Goal: Information Seeking & Learning: Learn about a topic

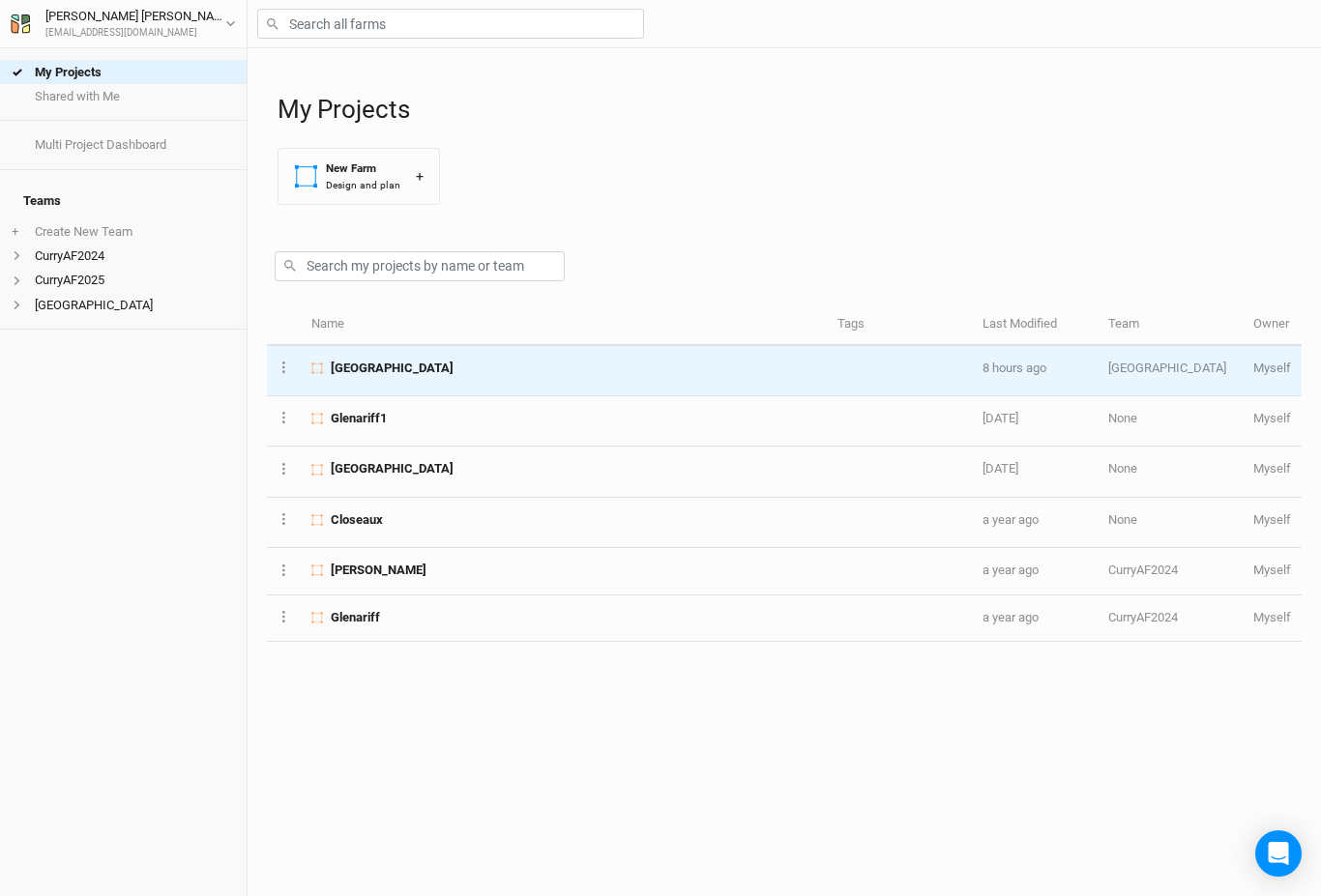
click at [371, 366] on span "[GEOGRAPHIC_DATA]" at bounding box center [392, 368] width 123 height 18
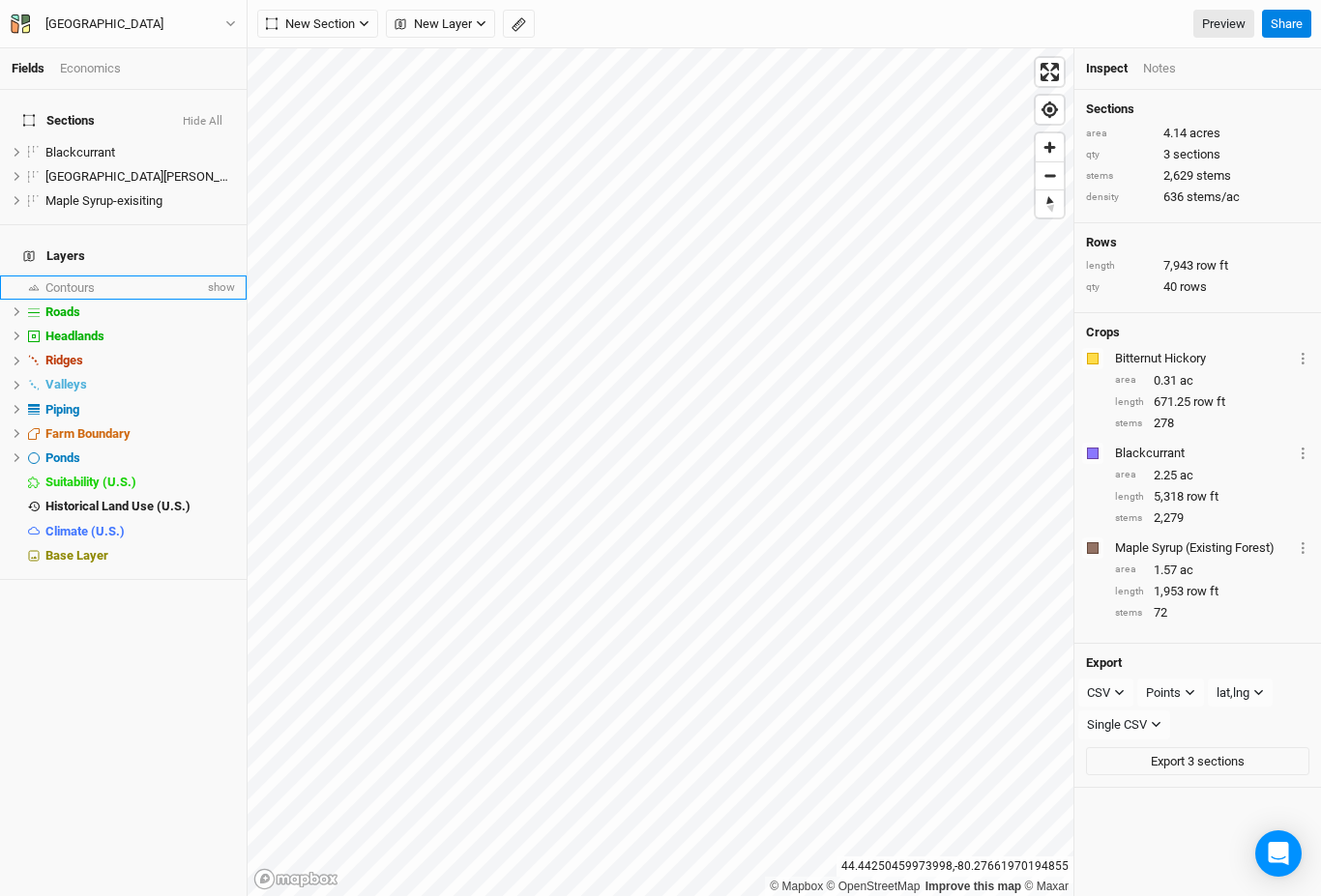
click at [76, 281] on span "Contours" at bounding box center [70, 288] width 49 height 15
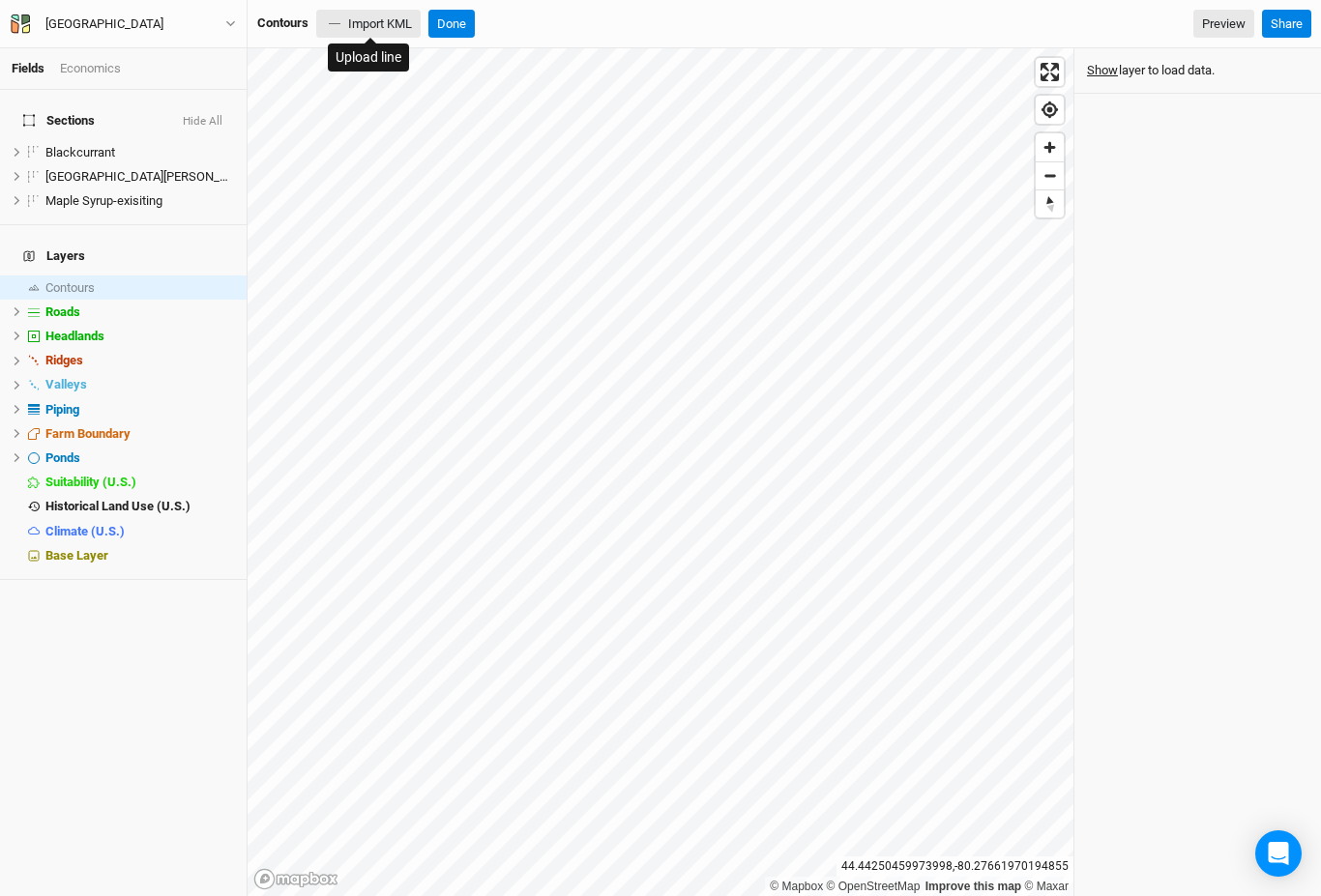
click at [377, 30] on button "Import KML" at bounding box center [368, 24] width 104 height 29
click at [89, 548] on span "Base Layer" at bounding box center [77, 555] width 63 height 15
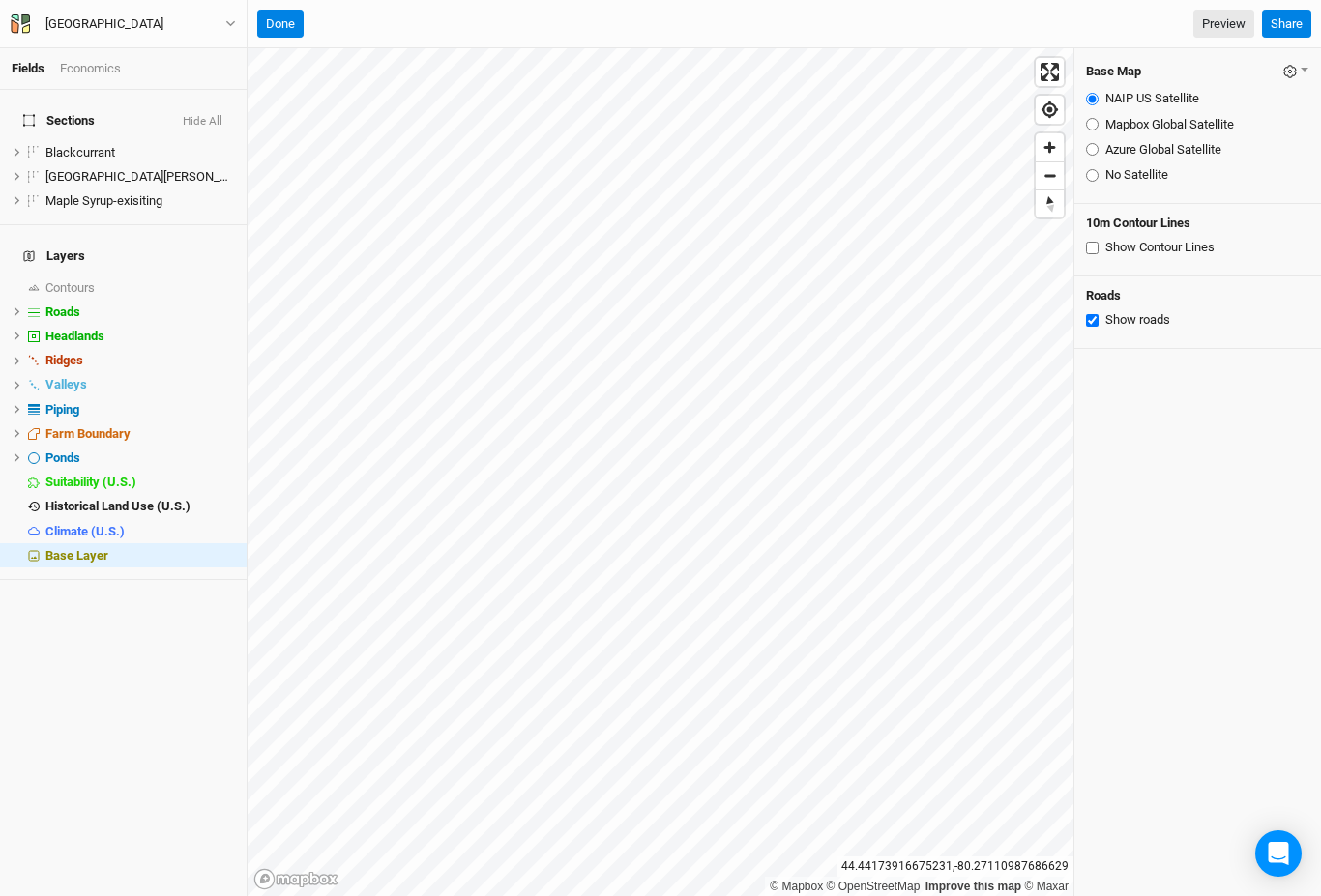
click at [1094, 245] on input "Show Contour Lines" at bounding box center [1091, 247] width 13 height 13
checkbox input "true"
click at [71, 281] on span "Contours" at bounding box center [70, 288] width 49 height 15
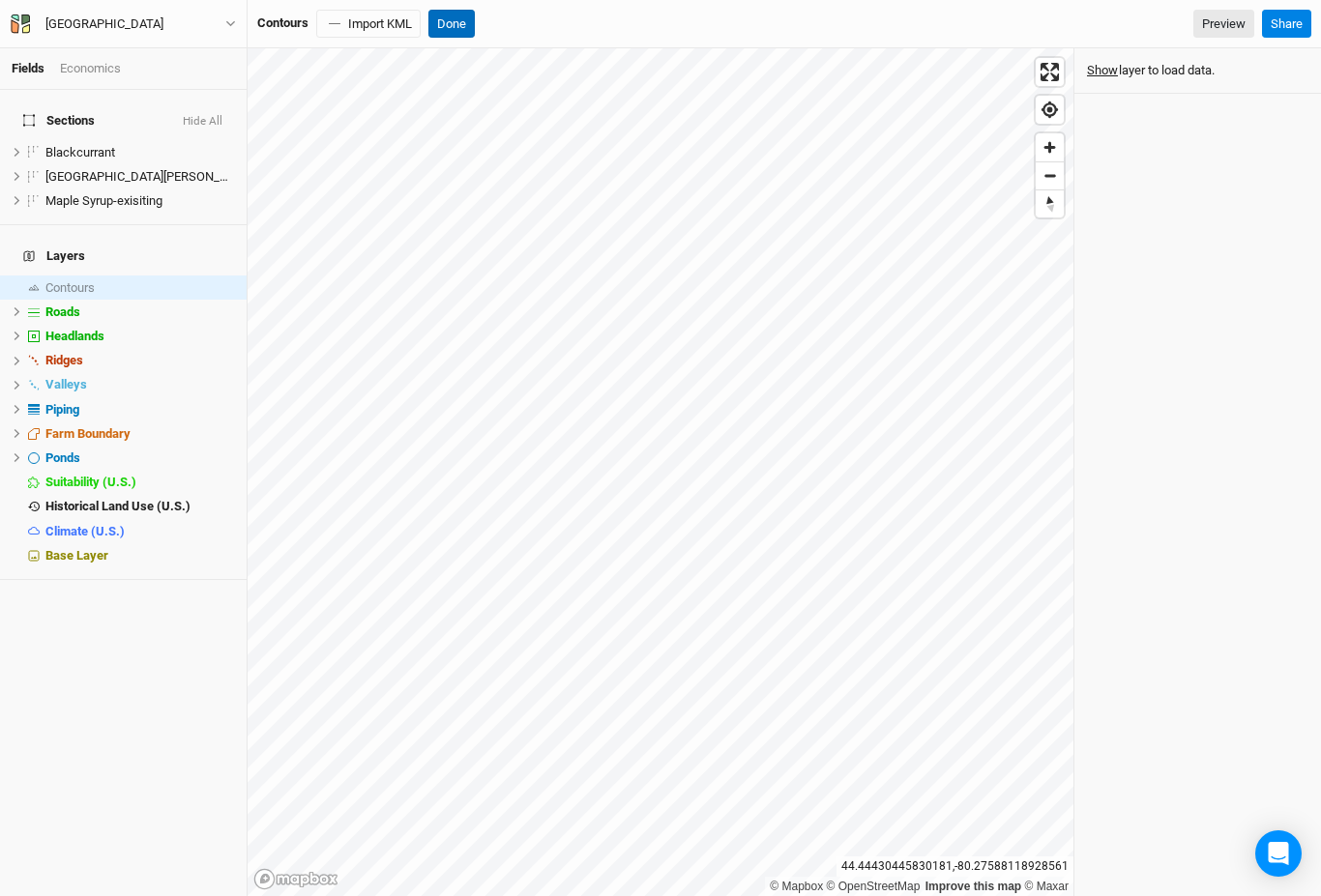
click at [460, 28] on button "Done" at bounding box center [451, 24] width 46 height 29
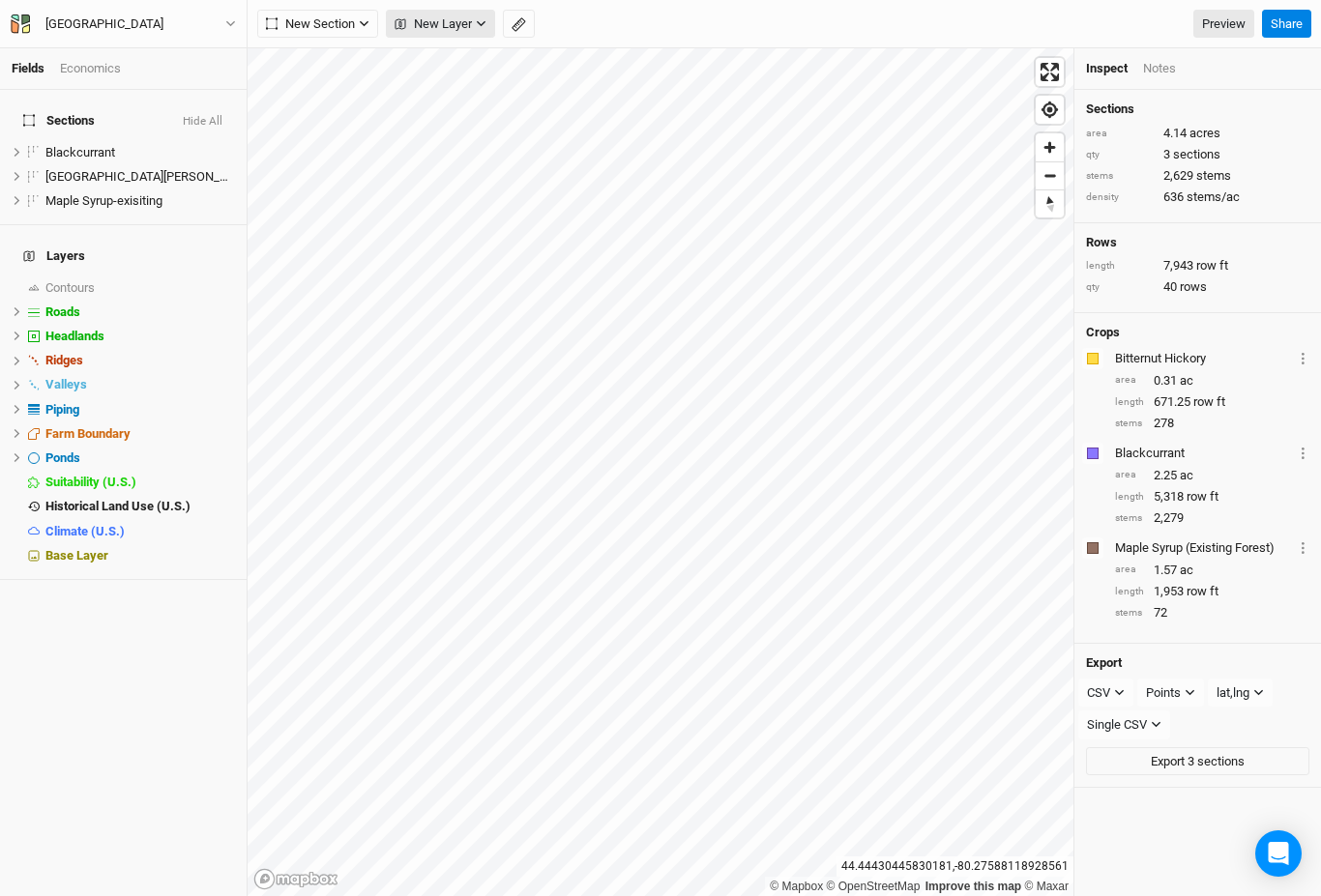
click at [478, 25] on icon "button" at bounding box center [481, 24] width 11 height 11
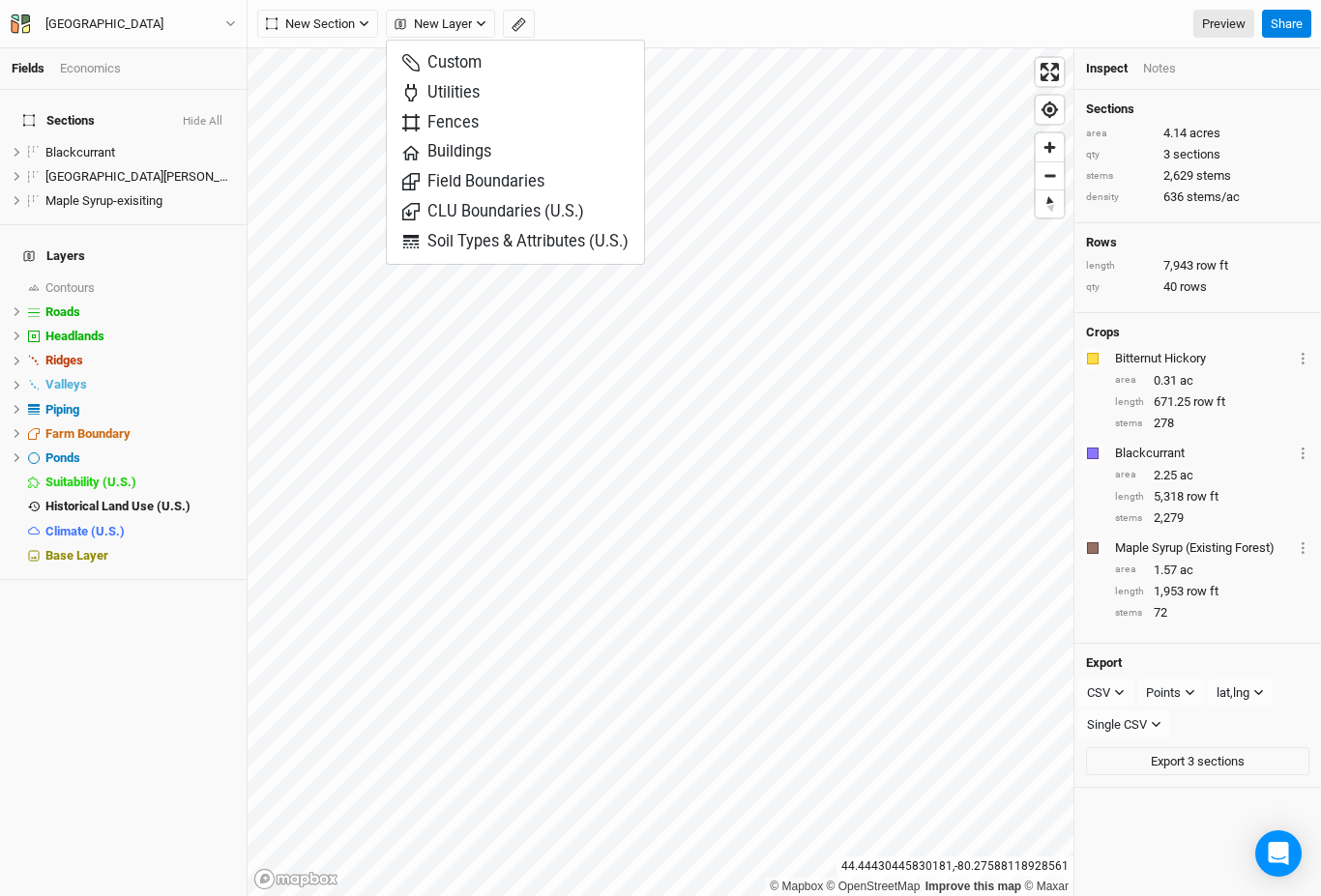
click at [621, 30] on div "New Section Grid Line Keyline Beta Upload New Layer Preview" at bounding box center [756, 24] width 997 height 29
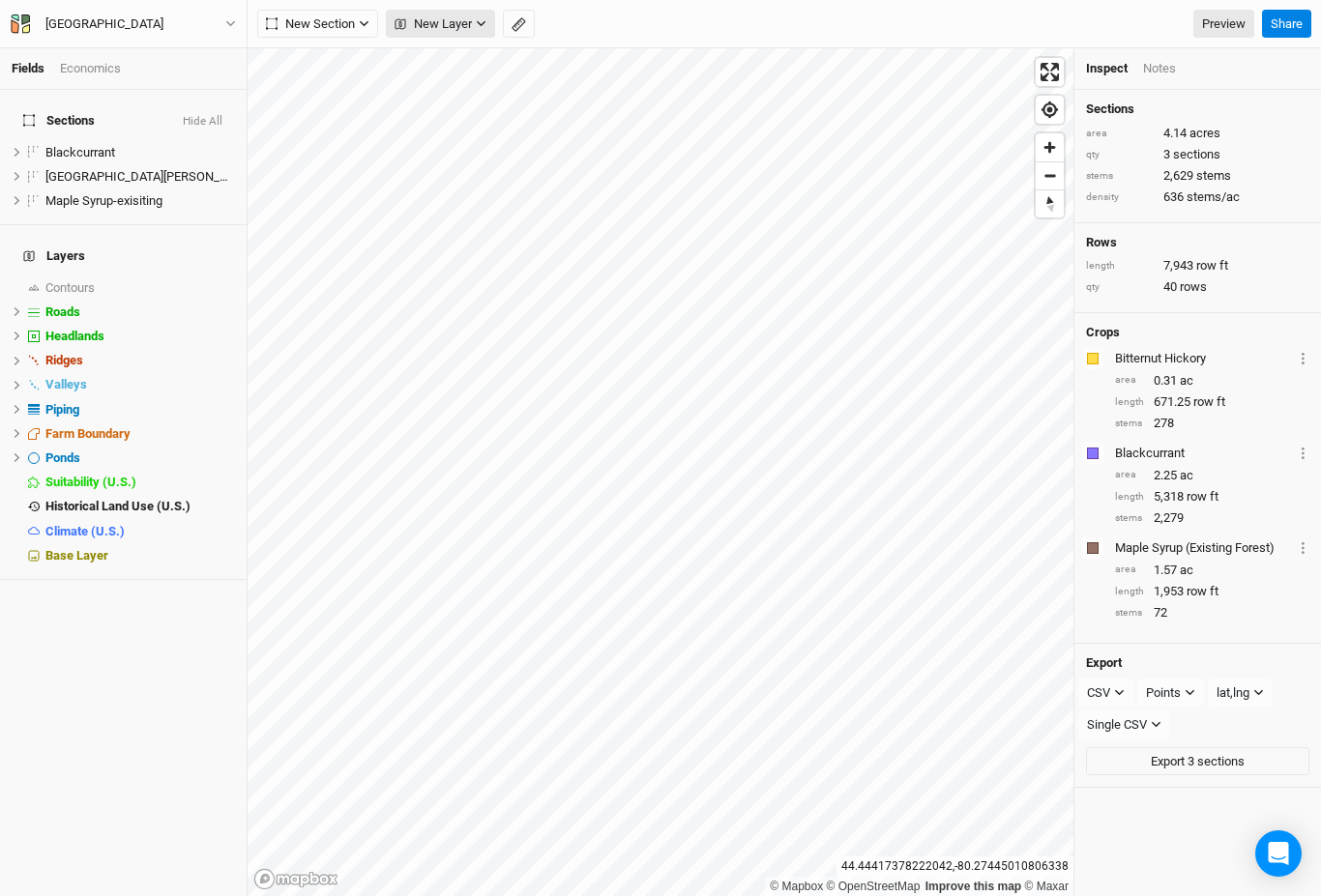
click at [481, 21] on icon "button" at bounding box center [481, 24] width 11 height 11
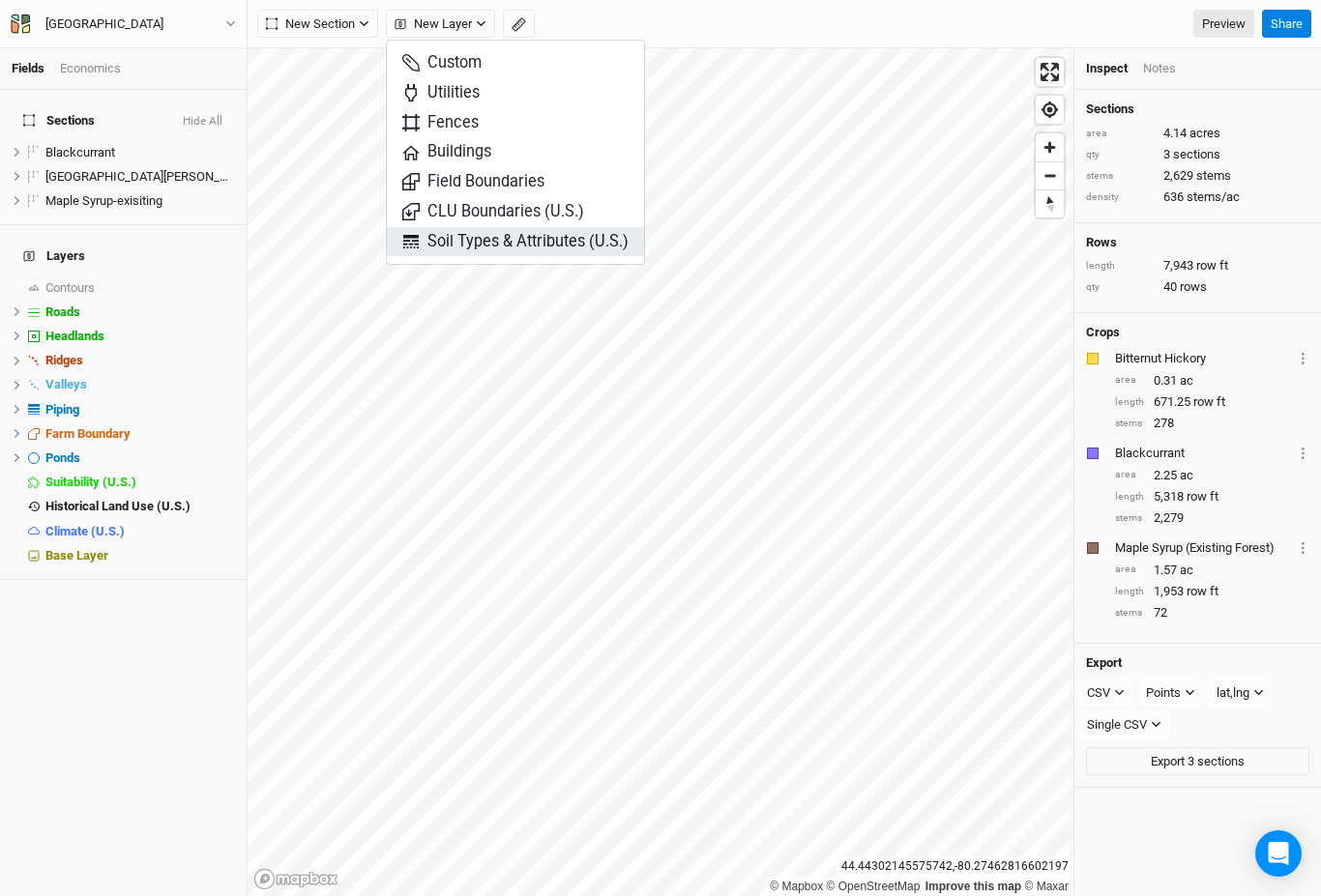
click at [505, 239] on span "Soil Types & Attributes (U.S.)" at bounding box center [515, 242] width 227 height 23
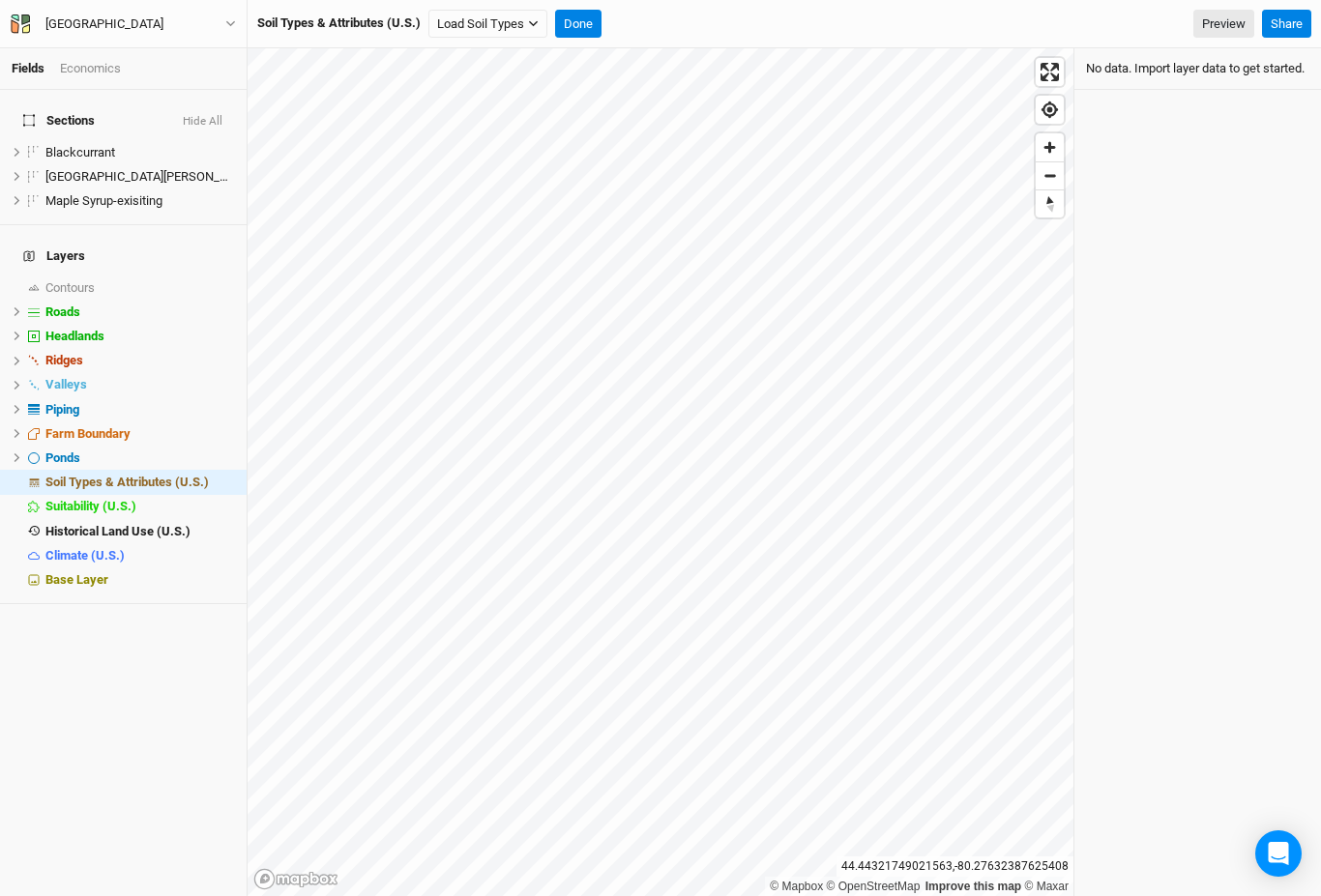
click at [91, 572] on span "Base Layer" at bounding box center [77, 579] width 63 height 15
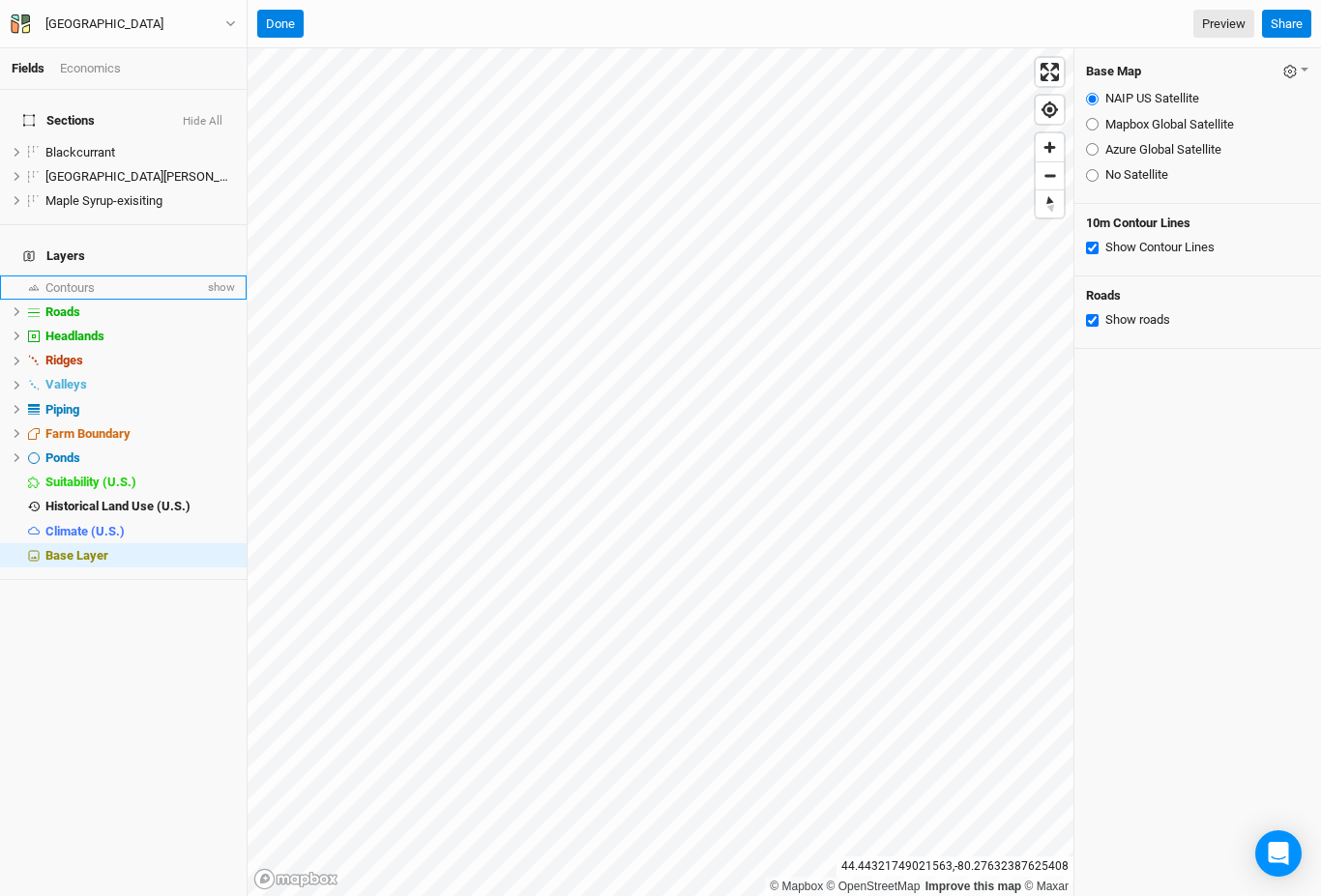
click at [82, 281] on span "Contours" at bounding box center [70, 288] width 49 height 15
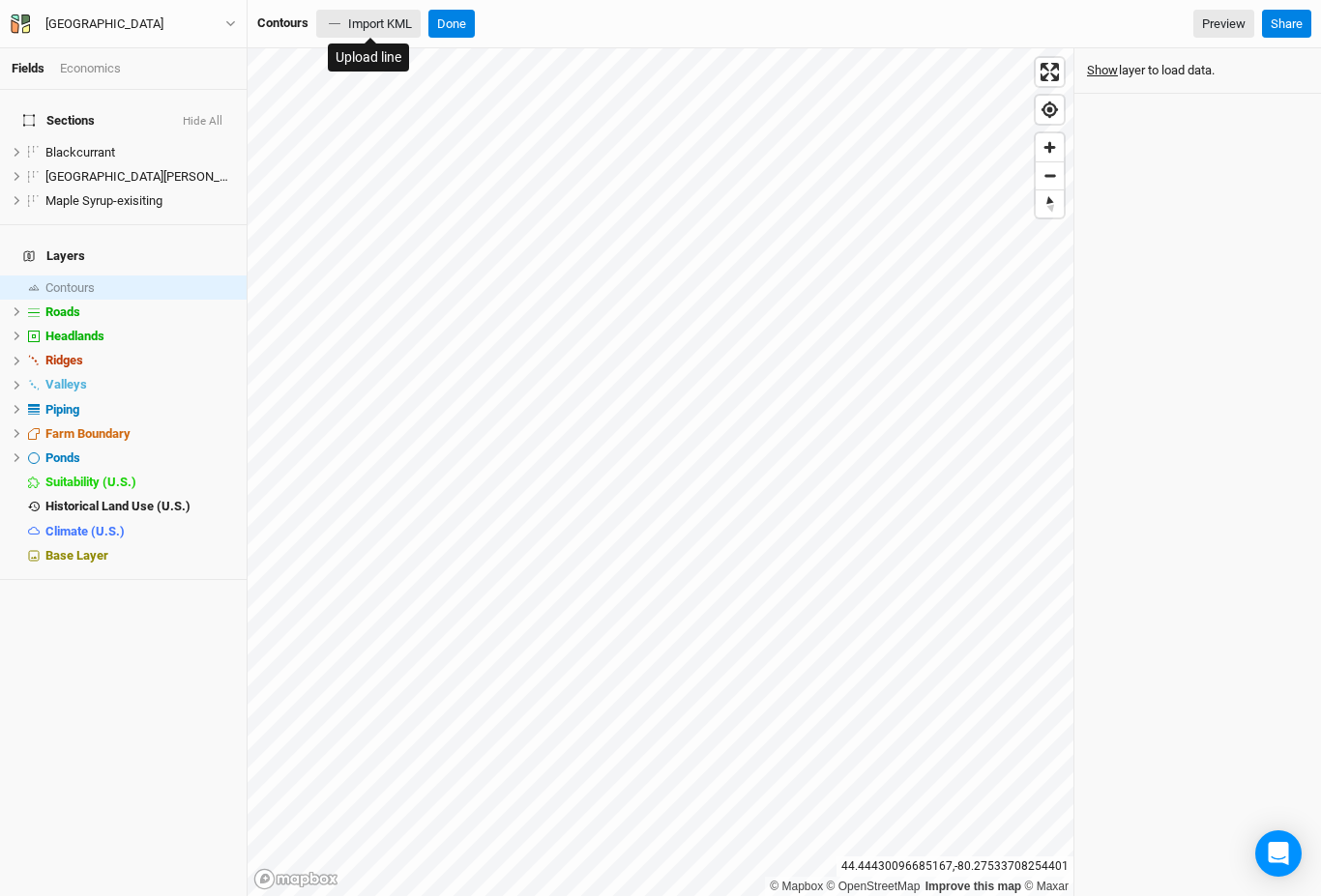
click at [370, 28] on button "Import KML" at bounding box center [368, 24] width 104 height 29
